Goal: Information Seeking & Learning: Learn about a topic

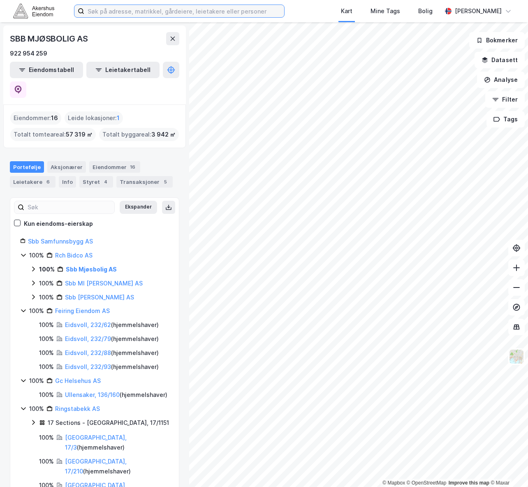
click at [241, 12] on input at bounding box center [184, 11] width 200 height 12
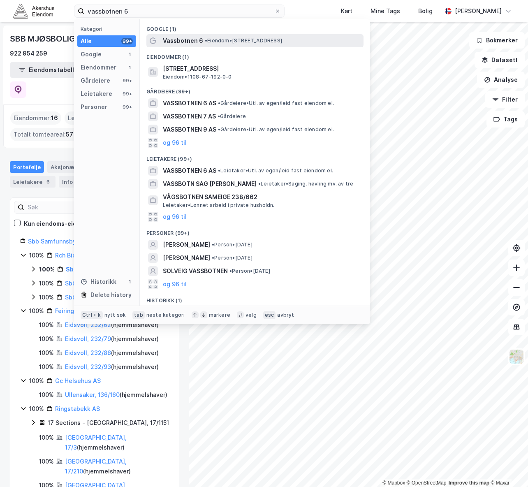
click at [243, 39] on span "• Eiendom • [STREET_ADDRESS]" at bounding box center [243, 40] width 77 height 7
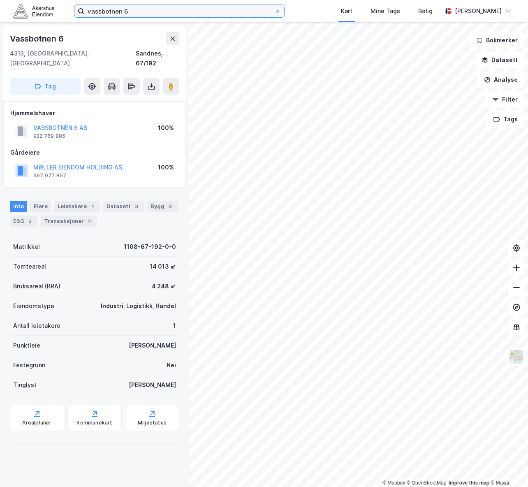
click at [132, 10] on input "vassbotnen 6" at bounding box center [179, 11] width 190 height 12
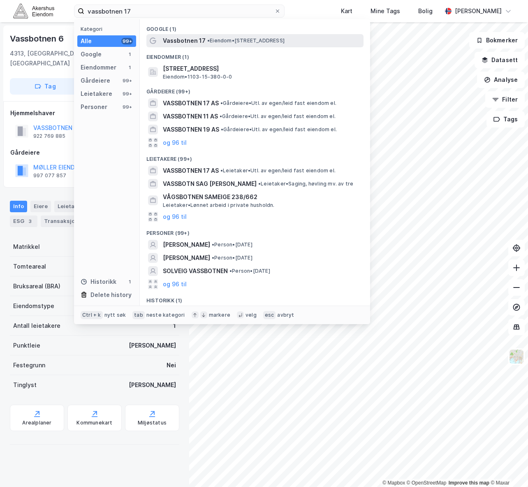
click at [196, 42] on span "Vassbotnen 17" at bounding box center [184, 41] width 43 height 10
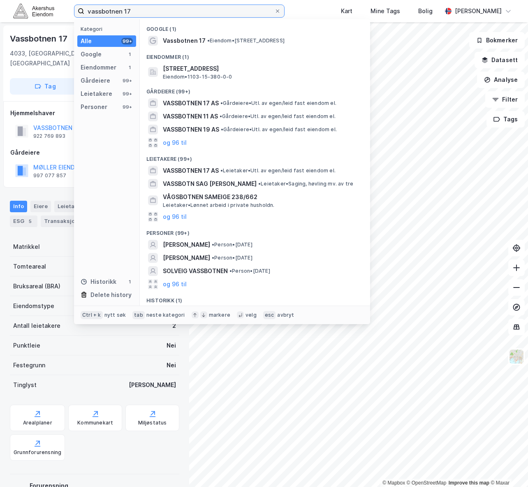
click at [162, 10] on input "vassbotnen 17" at bounding box center [179, 11] width 190 height 12
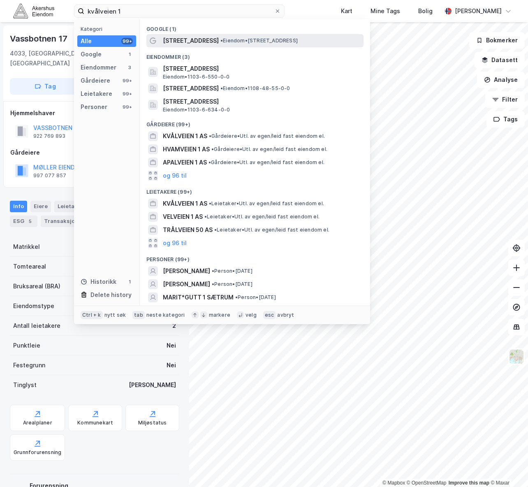
click at [177, 36] on span "[STREET_ADDRESS]" at bounding box center [191, 41] width 56 height 10
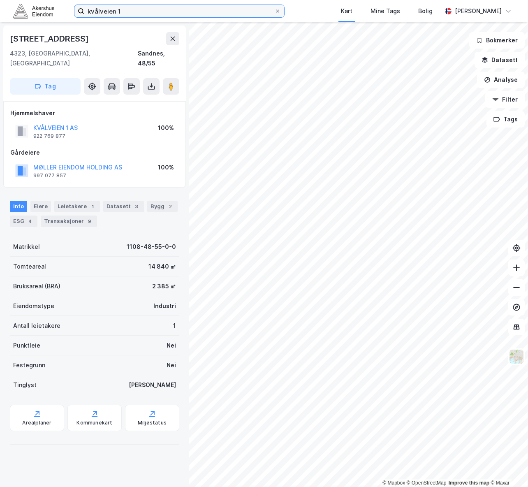
click at [259, 6] on input "kvålveien 1" at bounding box center [179, 11] width 190 height 12
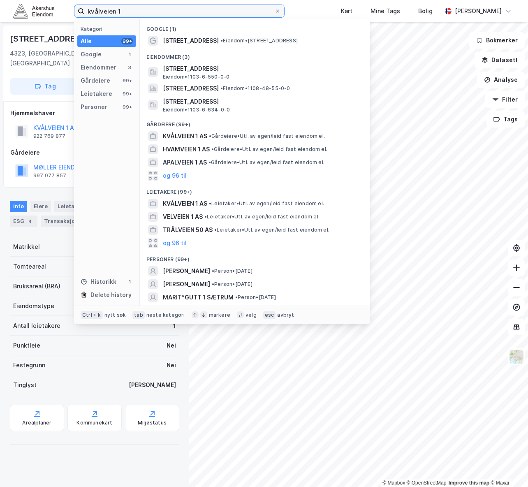
click at [259, 6] on input "kvålveien 1" at bounding box center [179, 11] width 190 height 12
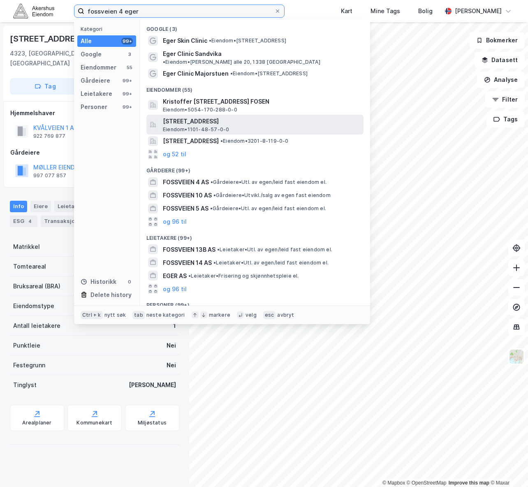
type input "fossveien 4 eger"
click at [211, 116] on span "[STREET_ADDRESS]" at bounding box center [261, 121] width 197 height 10
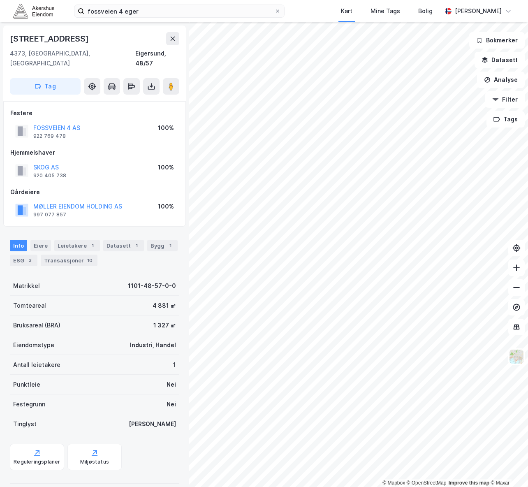
click at [125, 113] on div "© Mapbox © OpenStreetMap Improve this map © Maxar [STREET_ADDRESS], [GEOGRAPHIC…" at bounding box center [264, 254] width 528 height 465
